Goal: Information Seeking & Learning: Find specific fact

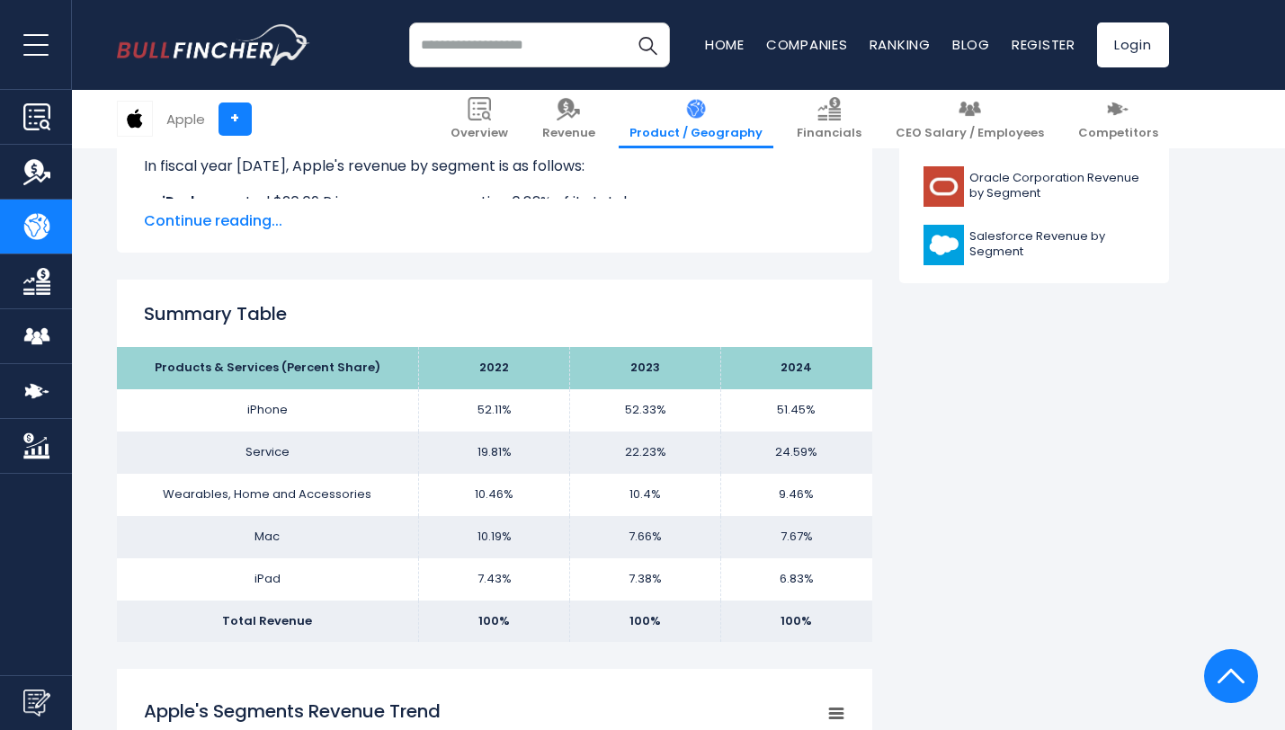
scroll to position [988, 0]
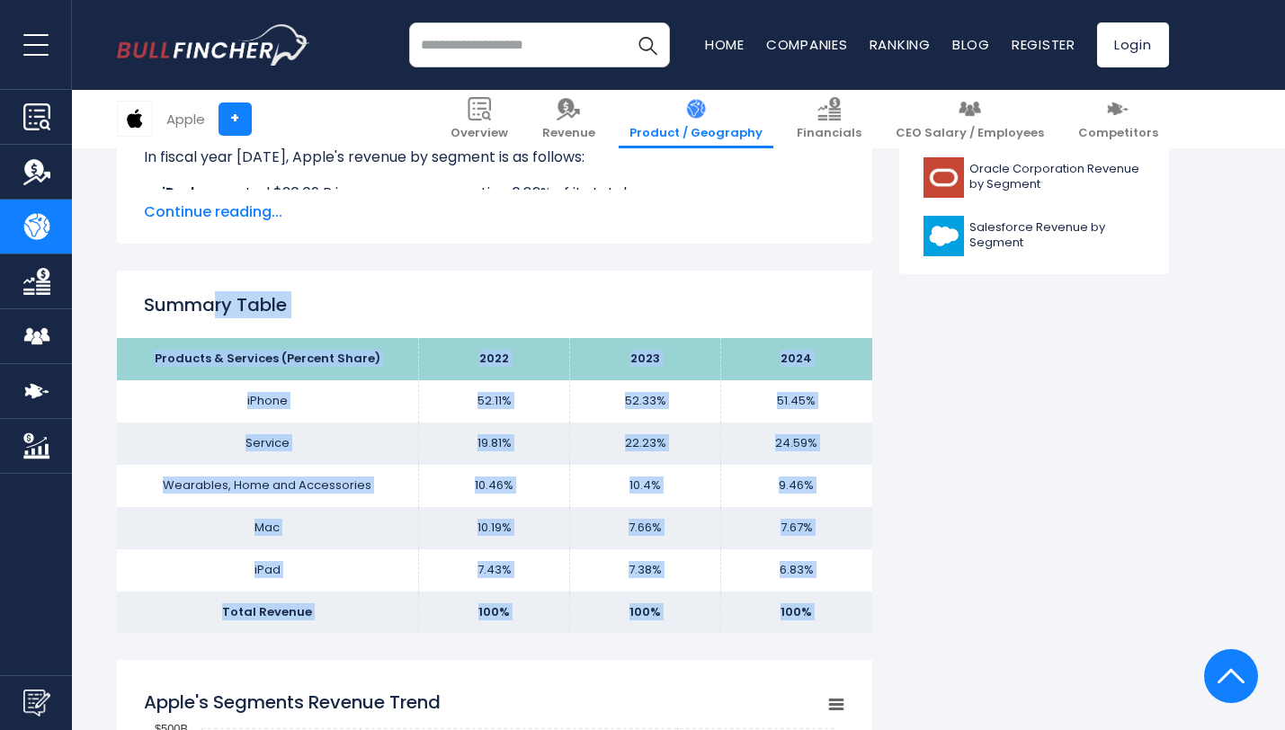
drag, startPoint x: 218, startPoint y: 310, endPoint x: 794, endPoint y: 645, distance: 666.6
copy div "ry Table Products & Services (Percent Share) 2022 2023 2024 iPhone 52.11% 52.33…"
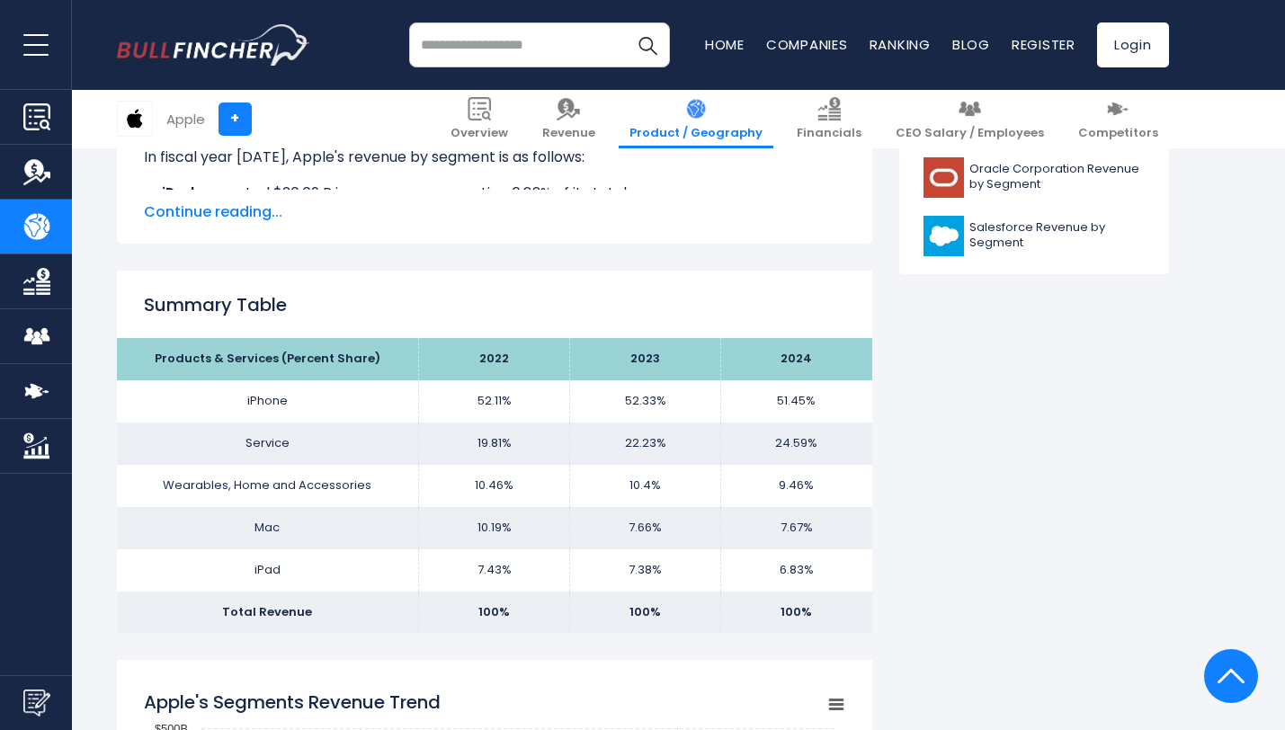
click at [404, 310] on h2 "Summary Table" at bounding box center [495, 304] width 702 height 27
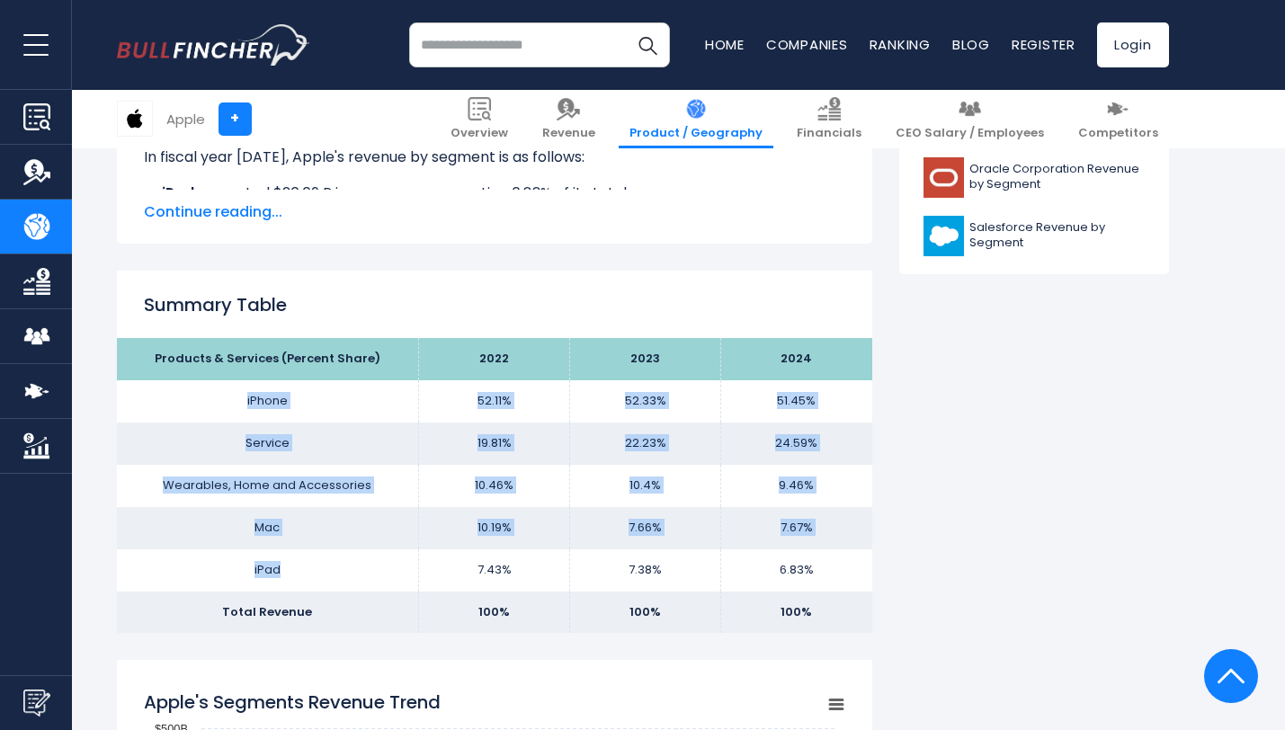
drag, startPoint x: 244, startPoint y: 400, endPoint x: 285, endPoint y: 564, distance: 168.9
click at [285, 564] on tbody "Products & Services (Percent Share) 2022 2023 2024 iPhone 52.11% 52.33% Service…" at bounding box center [495, 485] width 756 height 295
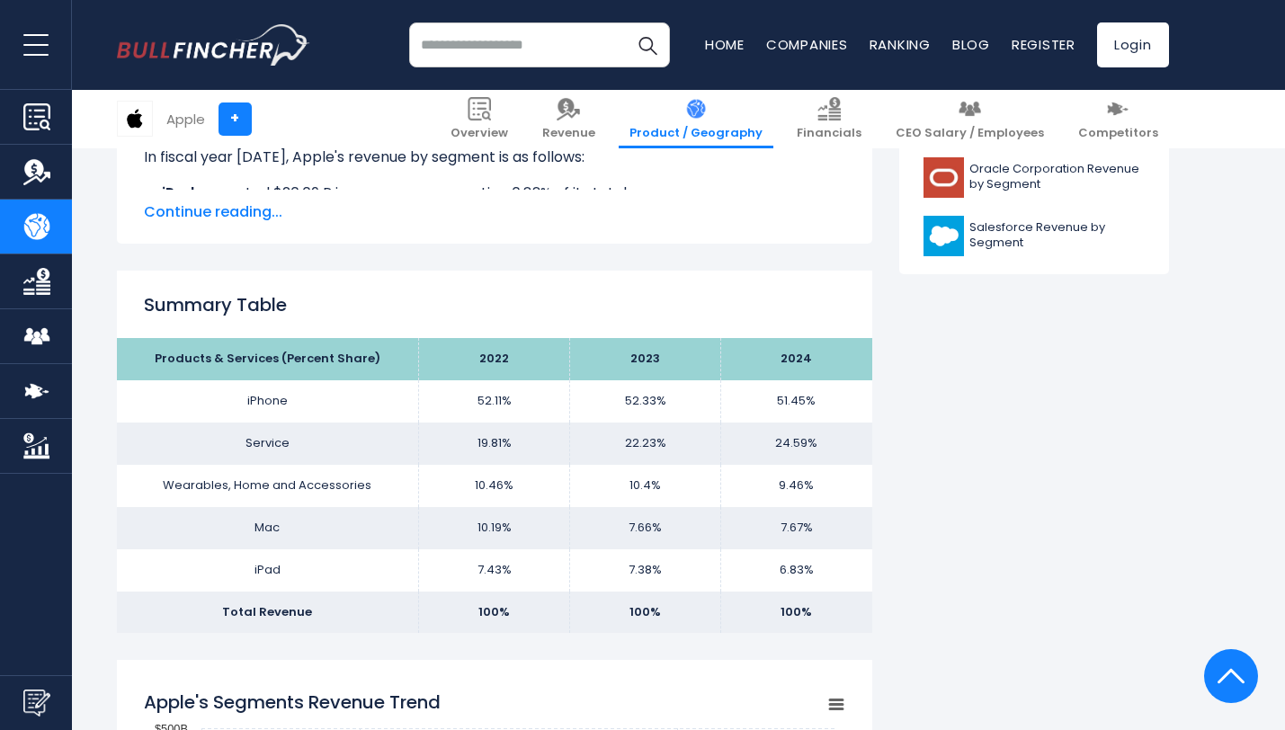
click at [432, 327] on div "Summary Table Products & Services (Percent Share) 2022 2023 2024 iPhone 52.11% …" at bounding box center [495, 452] width 756 height 362
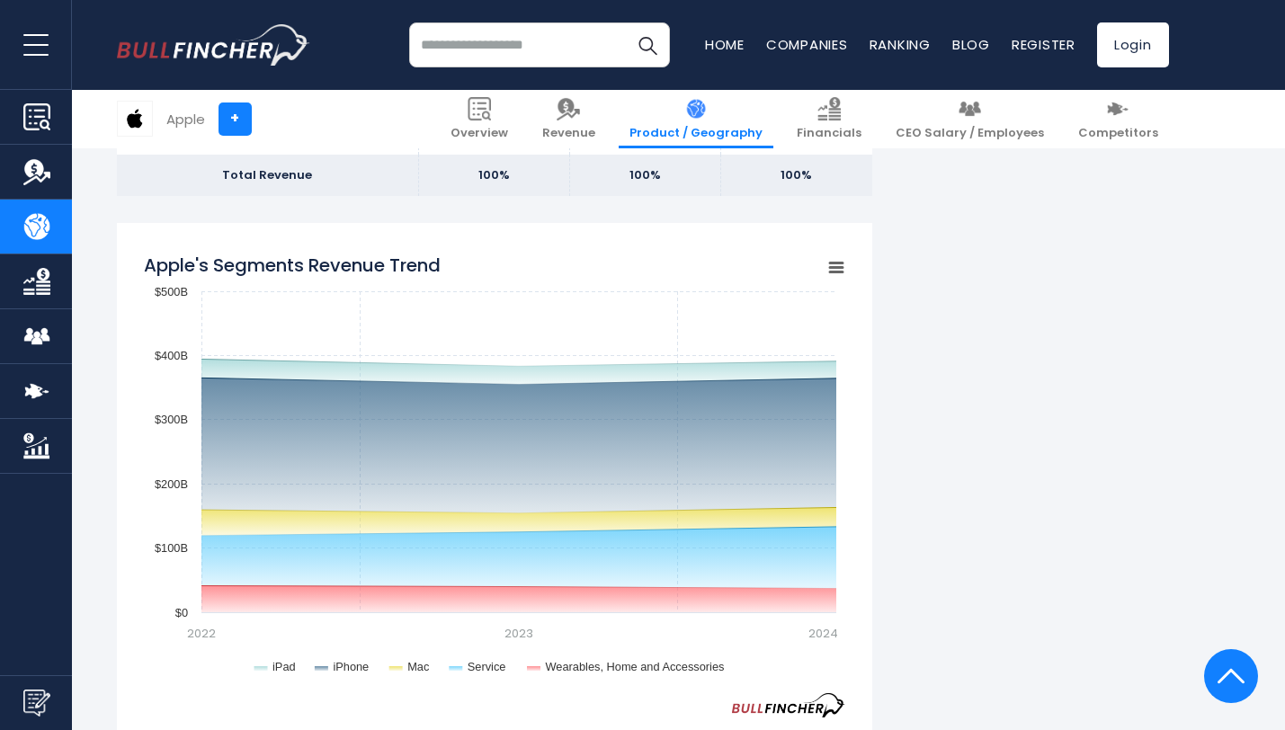
scroll to position [1449, 0]
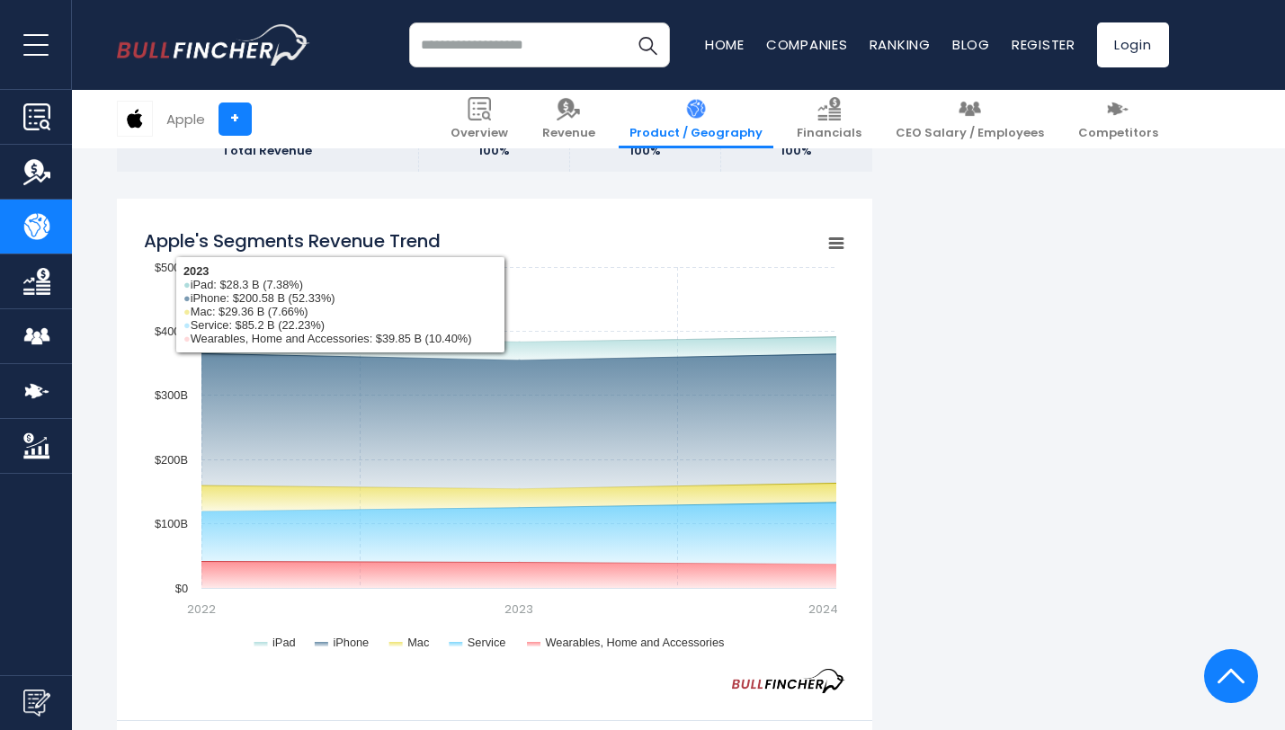
click at [840, 243] on icon "Apple's Segments Revenue Trend" at bounding box center [836, 243] width 13 height 9
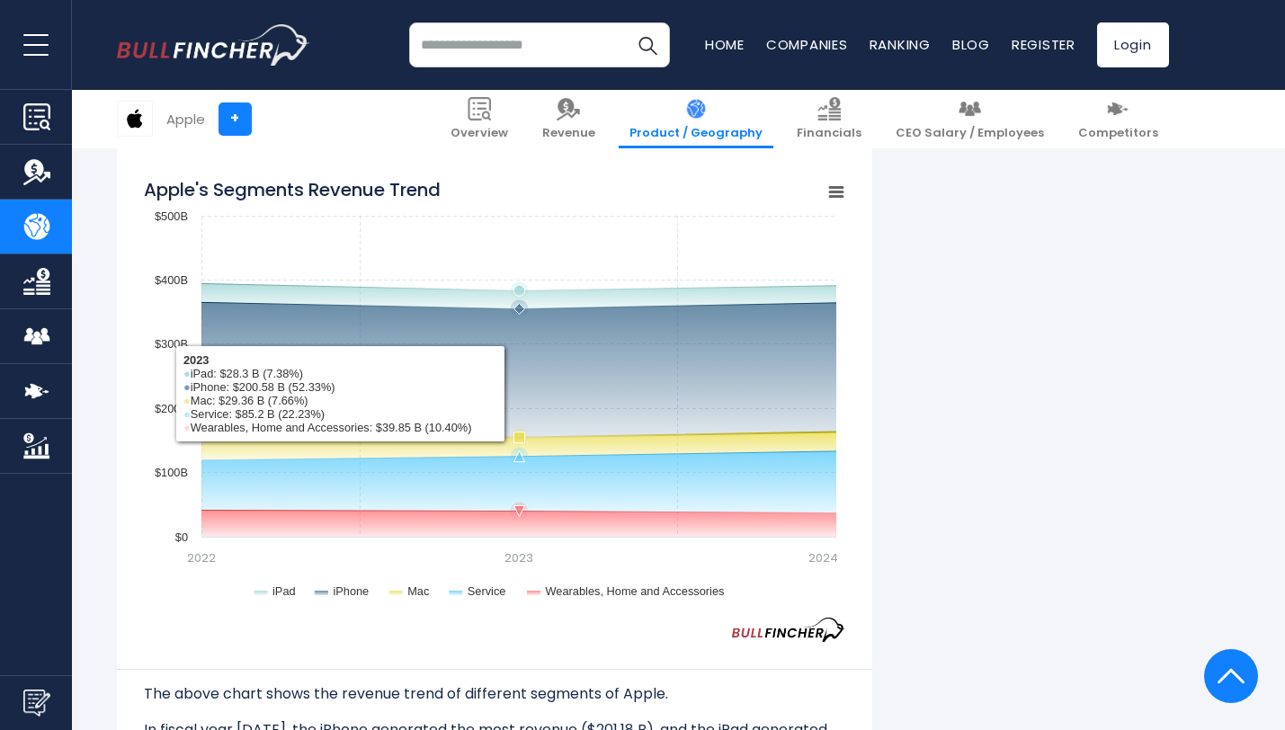
scroll to position [1505, 0]
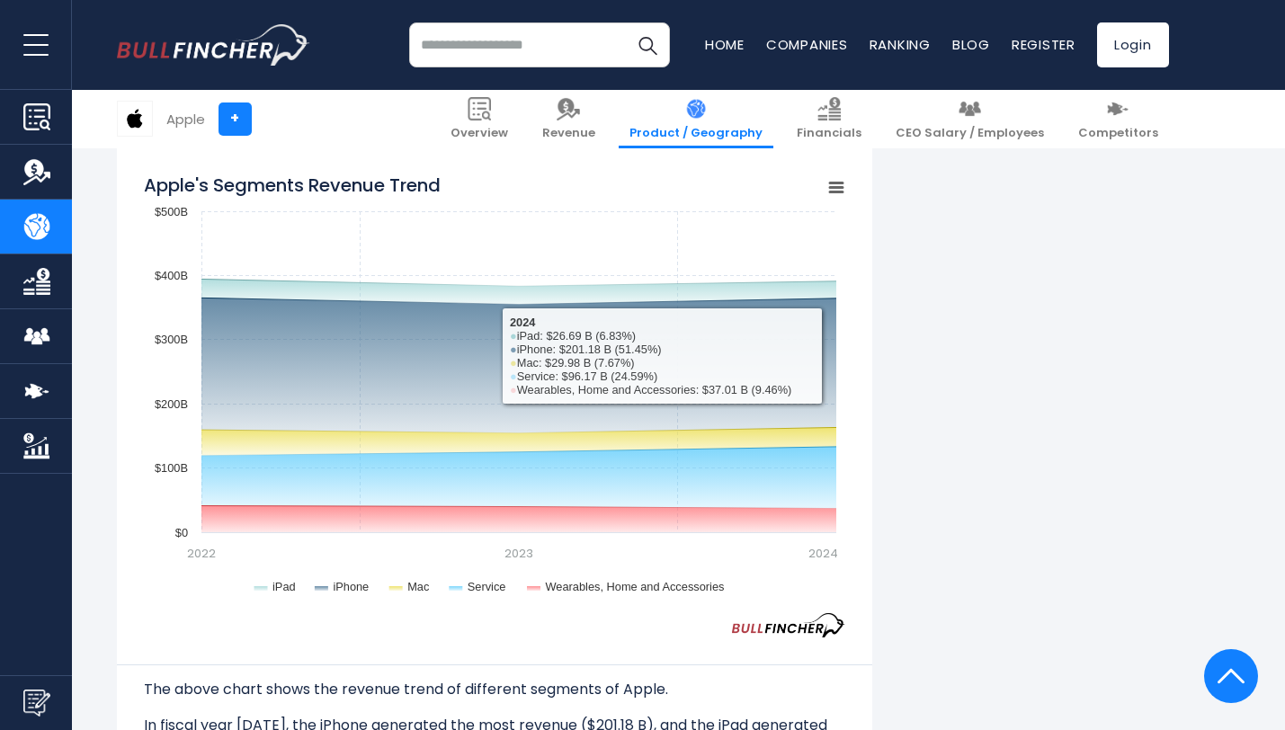
click at [846, 183] on div "Apple's Segments Revenue Trend Created with Highcharts 12.1.2 Chart context men…" at bounding box center [495, 461] width 756 height 636
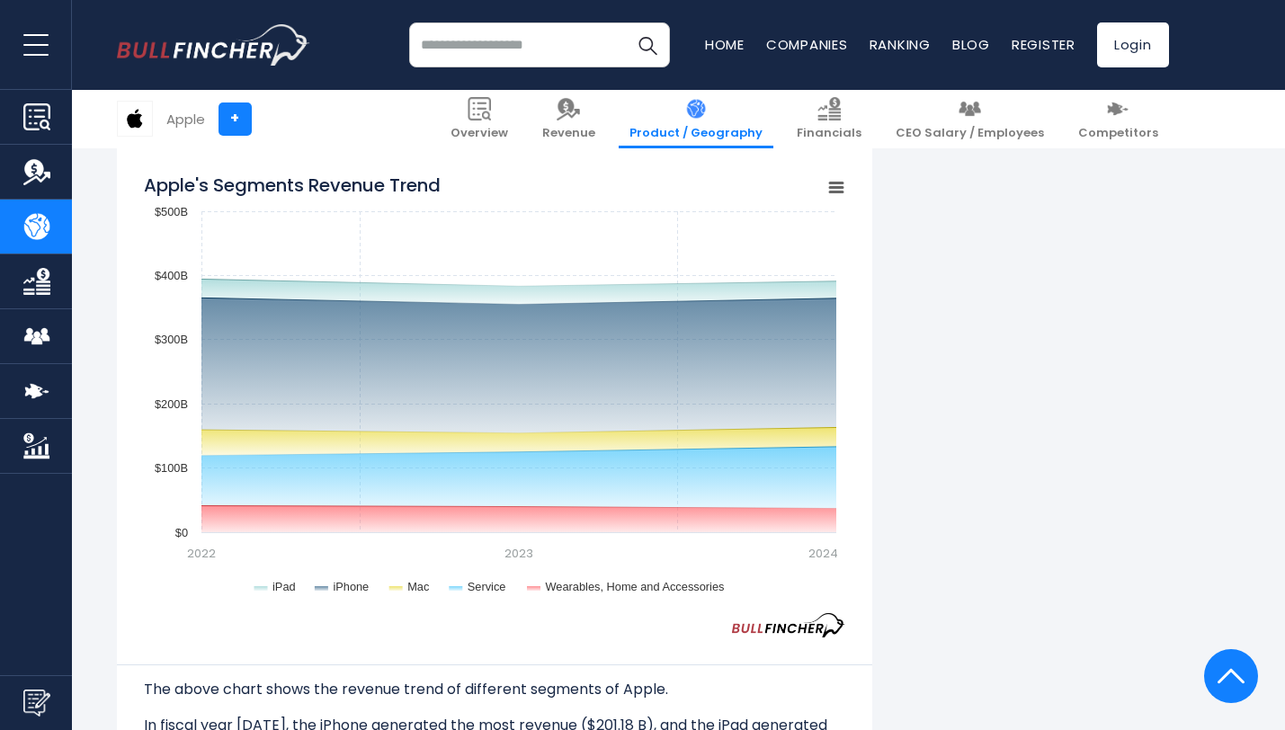
click at [825, 191] on rect "Apple's Segments Revenue Trend" at bounding box center [835, 187] width 25 height 25
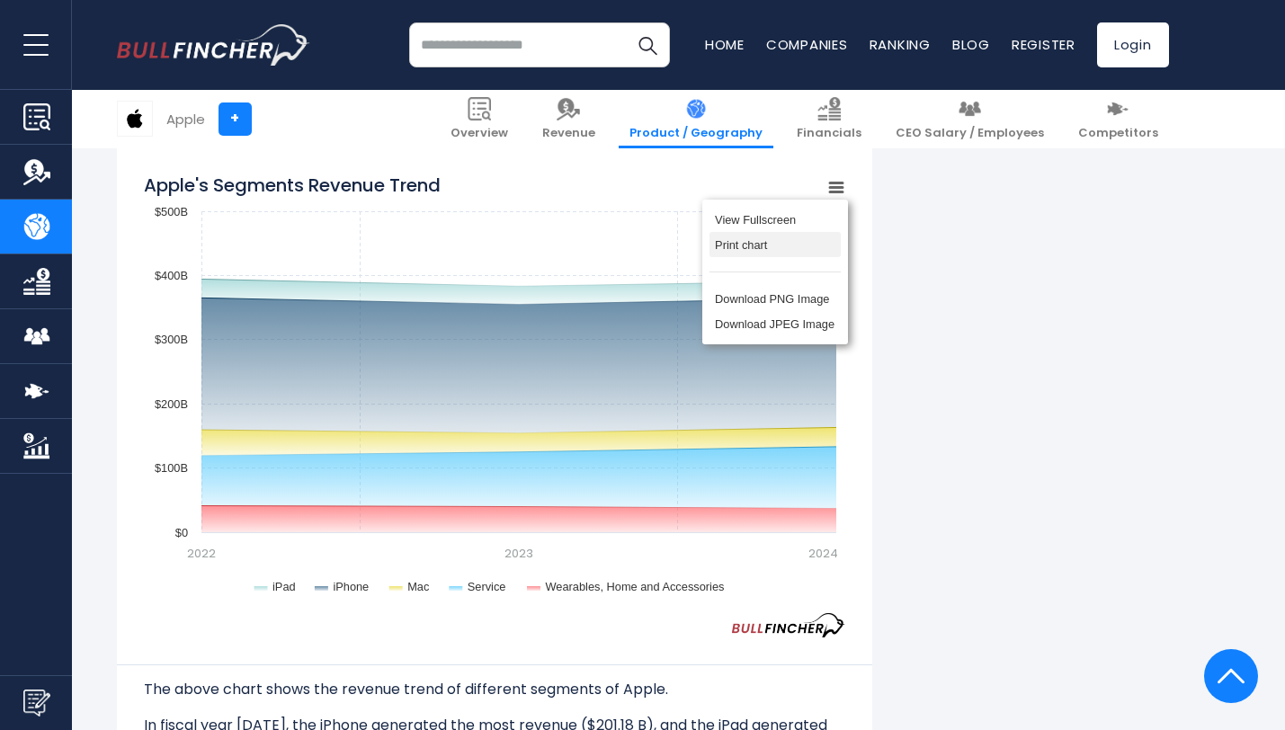
click at [756, 249] on li "Print chart" at bounding box center [775, 244] width 131 height 25
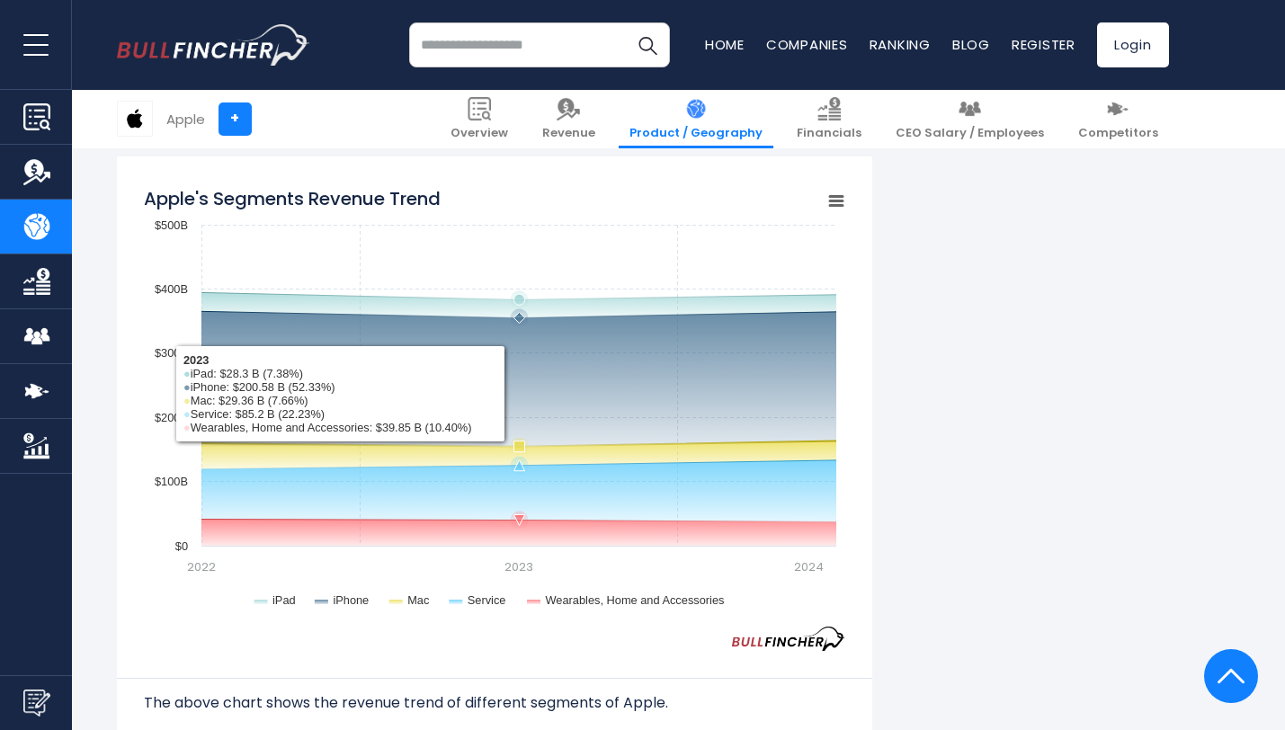
scroll to position [1456, 0]
